Goal: Find specific page/section: Find specific page/section

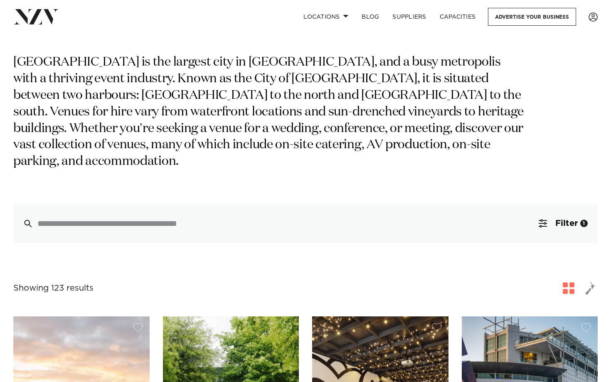
scroll to position [60, 0]
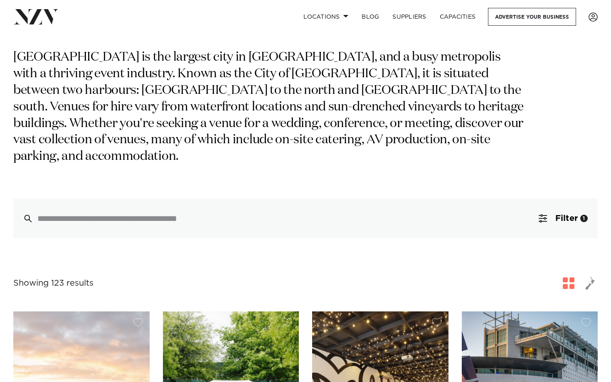
click at [247, 58] on p "Auckland is the largest city in New Zealand, and a busy metropolis with a thriv…" at bounding box center [269, 107] width 513 height 116
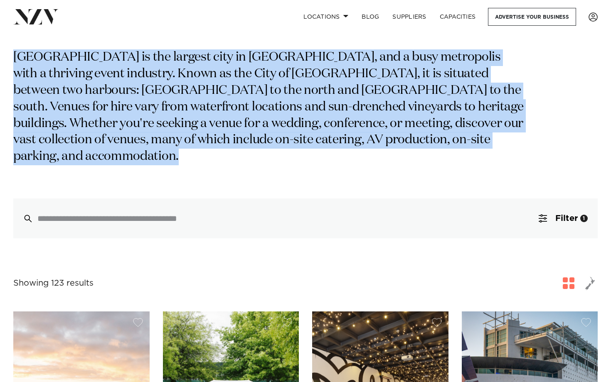
drag, startPoint x: 247, startPoint y: 58, endPoint x: 247, endPoint y: 118, distance: 59.8
click at [247, 118] on p "Auckland is the largest city in New Zealand, and a busy metropolis with a thriv…" at bounding box center [269, 107] width 513 height 116
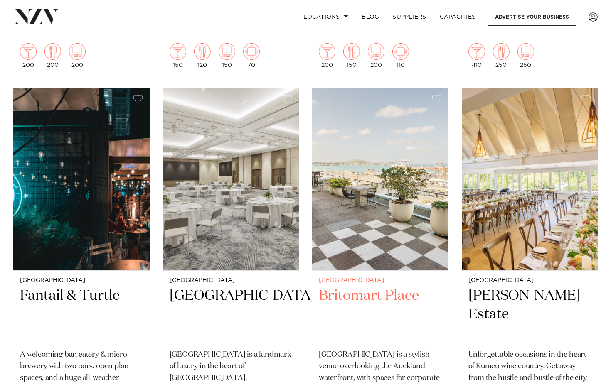
scroll to position [662, 0]
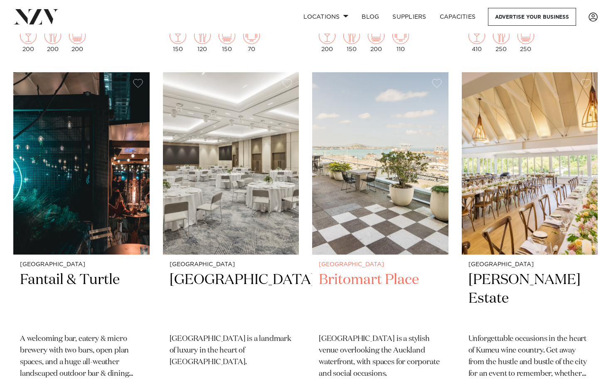
click at [383, 271] on h2 "Britomart Place" at bounding box center [380, 299] width 123 height 56
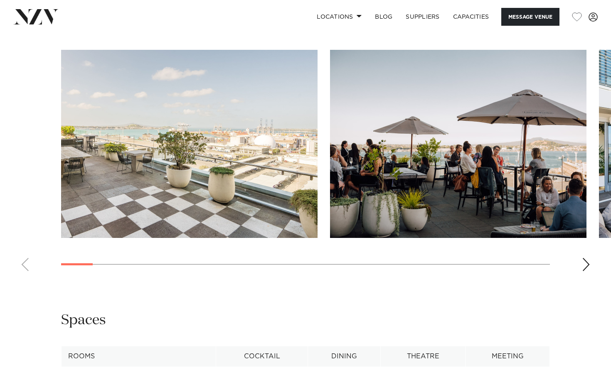
scroll to position [797, 0]
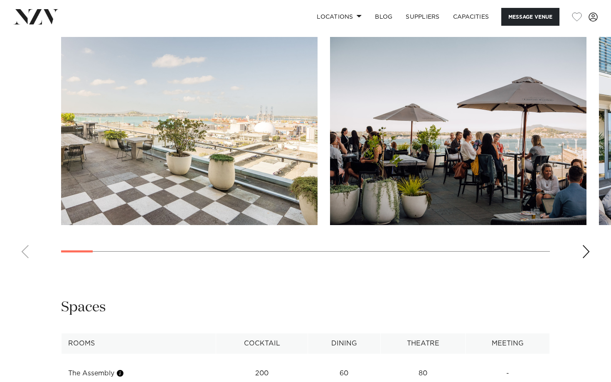
click at [584, 251] on div "Next slide" at bounding box center [586, 251] width 8 height 13
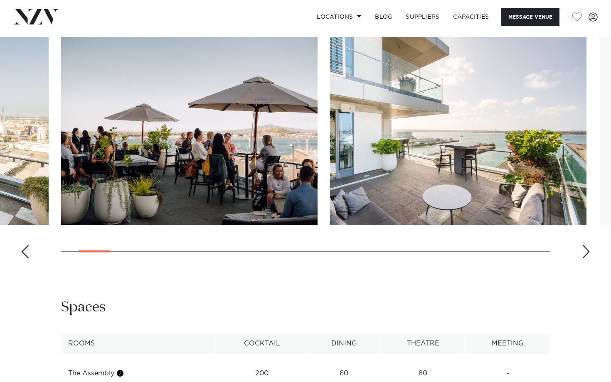
click at [584, 251] on div "Next slide" at bounding box center [586, 251] width 8 height 13
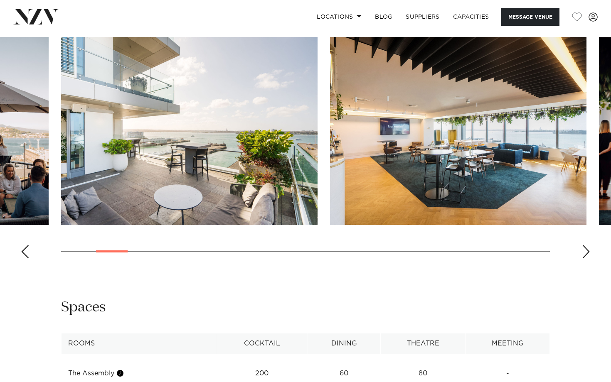
click at [584, 251] on div "Next slide" at bounding box center [586, 251] width 8 height 13
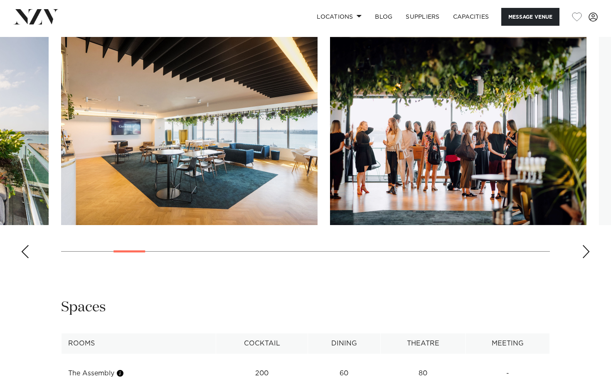
click at [584, 251] on div "Next slide" at bounding box center [586, 251] width 8 height 13
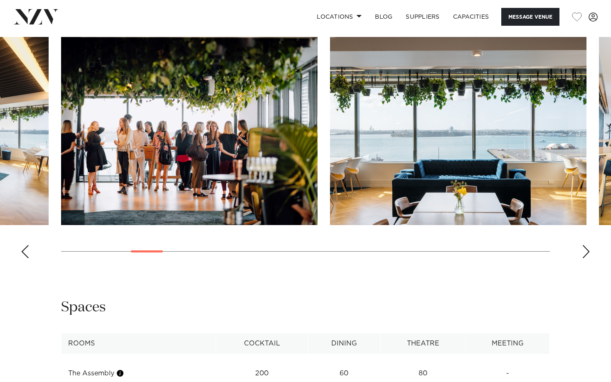
click at [584, 251] on div "Next slide" at bounding box center [586, 251] width 8 height 13
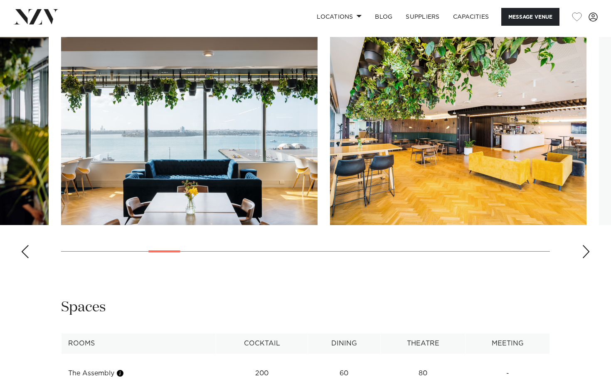
click at [584, 251] on div "Next slide" at bounding box center [586, 251] width 8 height 13
